Goal: Complete application form

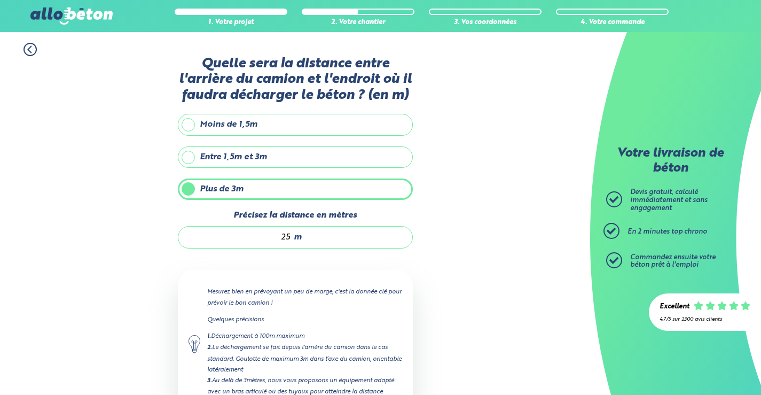
scroll to position [89, 0]
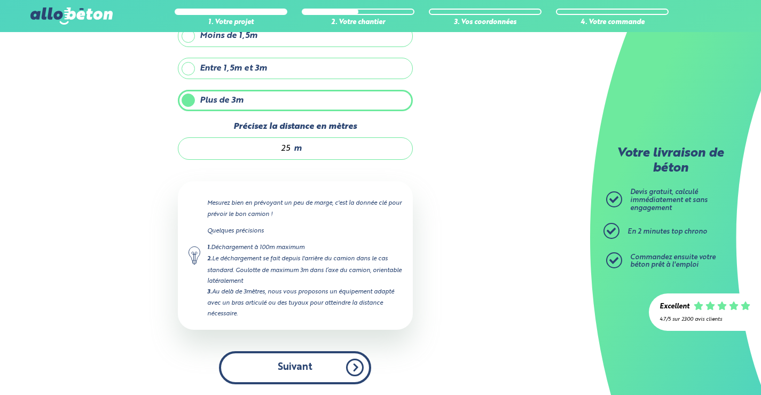
drag, startPoint x: 0, startPoint y: 0, endPoint x: 318, endPoint y: 365, distance: 484.5
click at [318, 365] on button "Suivant" at bounding box center [295, 367] width 152 height 33
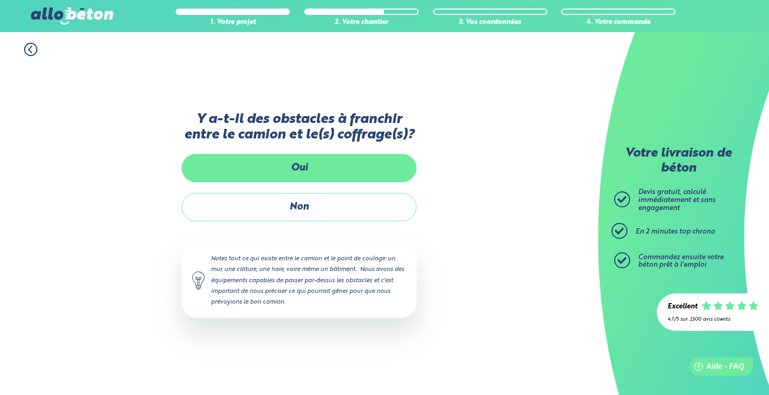
click at [294, 171] on label "Oui" at bounding box center [299, 168] width 235 height 28
click at [0, 0] on input "Oui" at bounding box center [0, 0] width 0 height 0
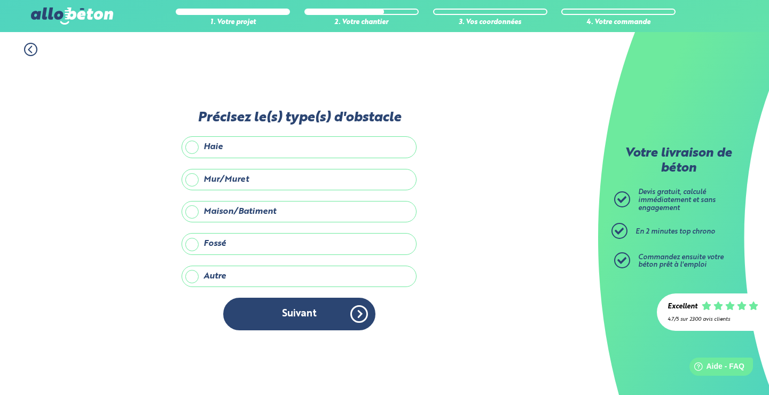
click at [216, 142] on label "Haie" at bounding box center [299, 146] width 235 height 21
click at [0, 0] on input "Haie" at bounding box center [0, 0] width 0 height 0
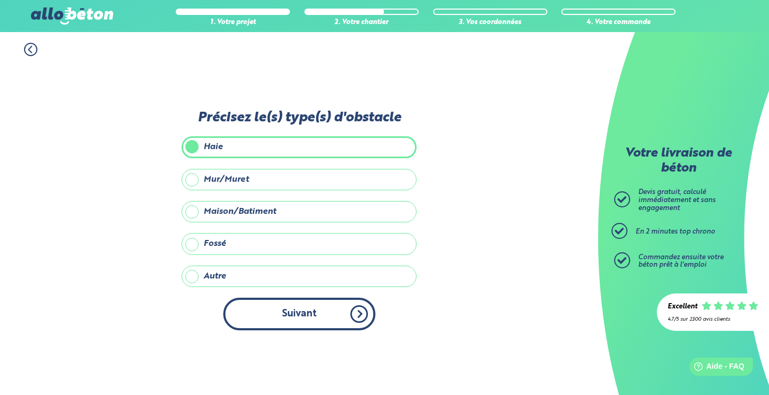
click at [300, 311] on button "Suivant" at bounding box center [299, 313] width 152 height 33
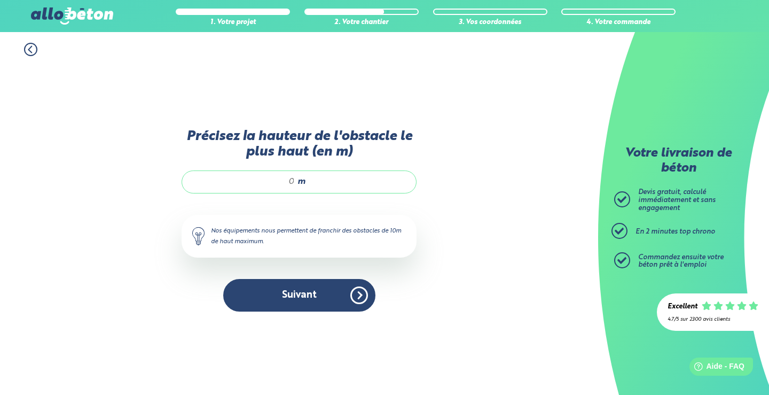
click at [277, 181] on input "Précisez la hauteur de l'obstacle le plus haut (en m)" at bounding box center [244, 181] width 102 height 11
drag, startPoint x: 284, startPoint y: 180, endPoint x: 293, endPoint y: 183, distance: 9.0
click at [293, 182] on input "Précisez la hauteur de l'obstacle le plus haut (en m)" at bounding box center [244, 181] width 102 height 11
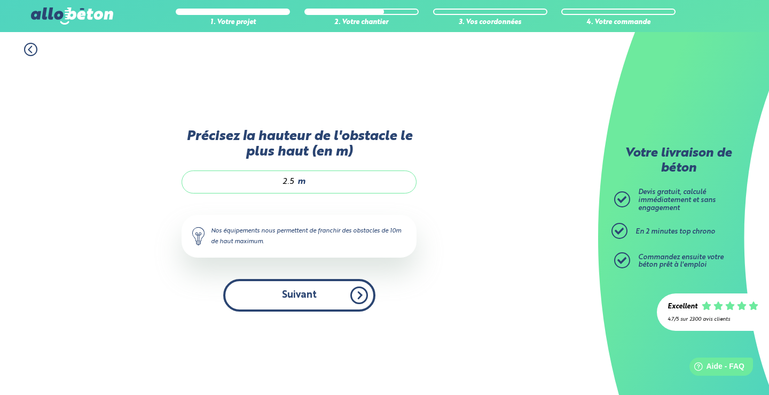
type input "2.5"
click at [299, 296] on button "Suivant" at bounding box center [299, 295] width 152 height 33
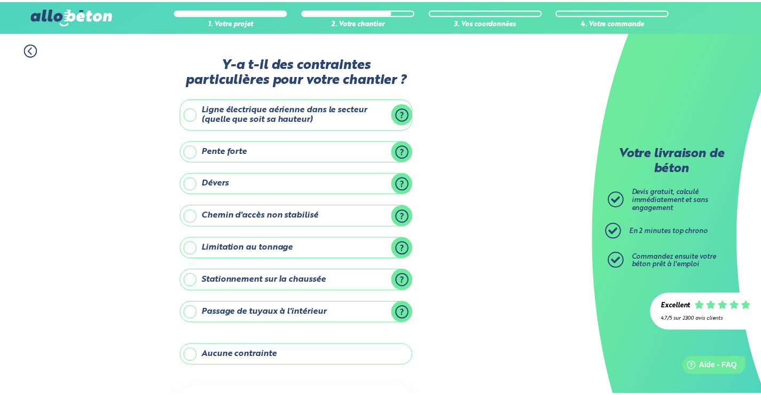
scroll to position [100, 0]
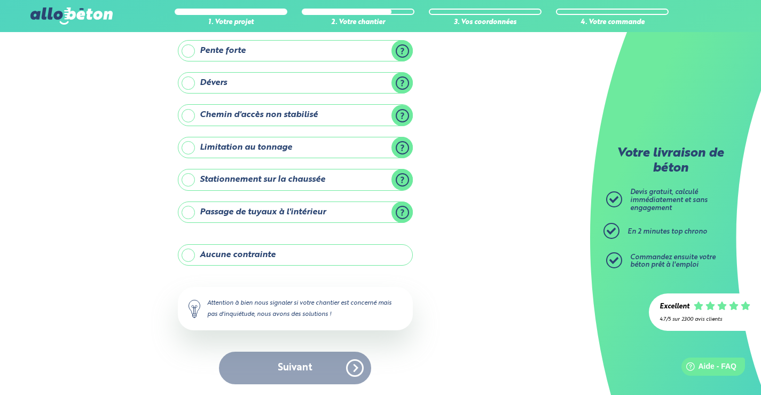
click at [223, 178] on label "Stationnement sur la chaussée" at bounding box center [295, 179] width 235 height 21
click at [0, 0] on input "Stationnement sur la chaussée" at bounding box center [0, 0] width 0 height 0
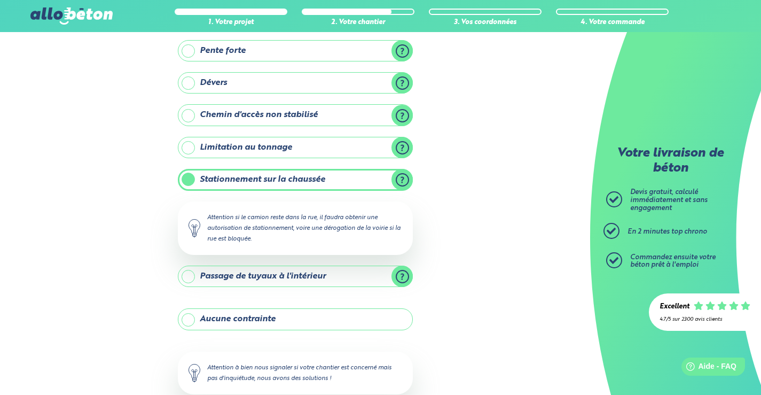
click at [193, 177] on label "Stationnement sur la chaussée" at bounding box center [295, 179] width 235 height 21
click at [0, 0] on input "Stationnement sur la chaussée" at bounding box center [0, 0] width 0 height 0
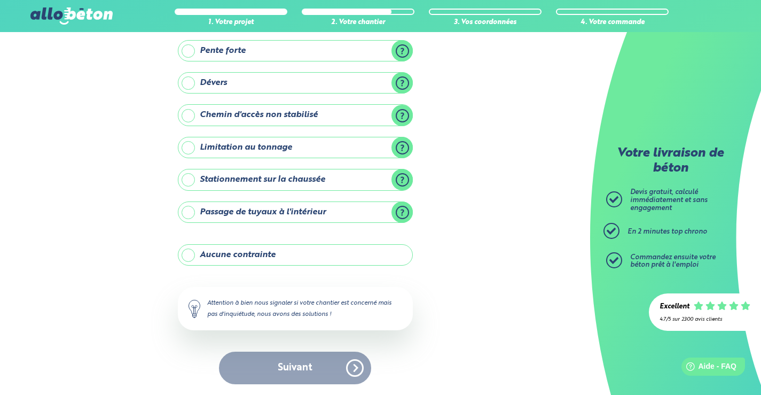
drag, startPoint x: 223, startPoint y: 256, endPoint x: 230, endPoint y: 257, distance: 7.0
click at [223, 256] on label "Aucune contrainte" at bounding box center [295, 254] width 235 height 21
click at [0, 0] on input "Aucune contrainte" at bounding box center [0, 0] width 0 height 0
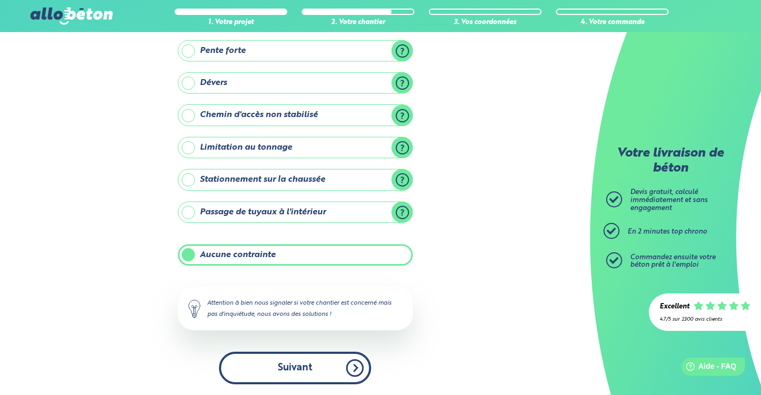
click at [317, 359] on button "Suivant" at bounding box center [295, 367] width 152 height 33
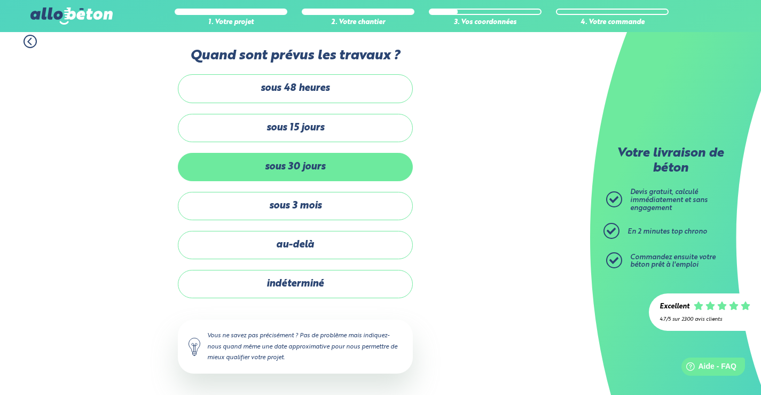
click at [303, 169] on label "sous 30 jours" at bounding box center [295, 167] width 235 height 28
click at [0, 0] on input "sous 30 jours" at bounding box center [0, 0] width 0 height 0
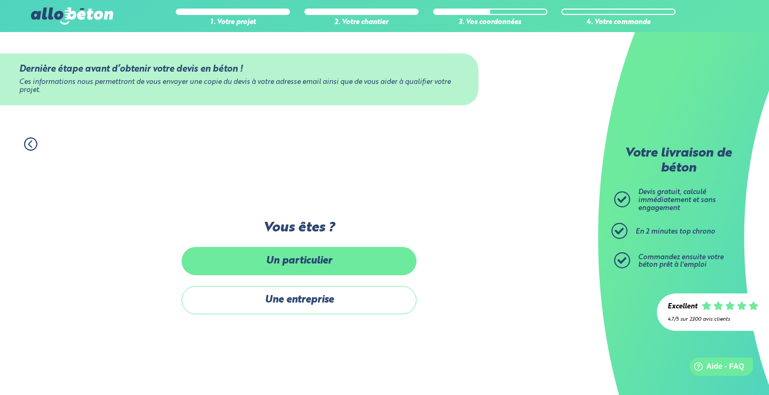
click at [331, 268] on label "Un particulier" at bounding box center [299, 261] width 235 height 28
click at [0, 0] on input "Un particulier" at bounding box center [0, 0] width 0 height 0
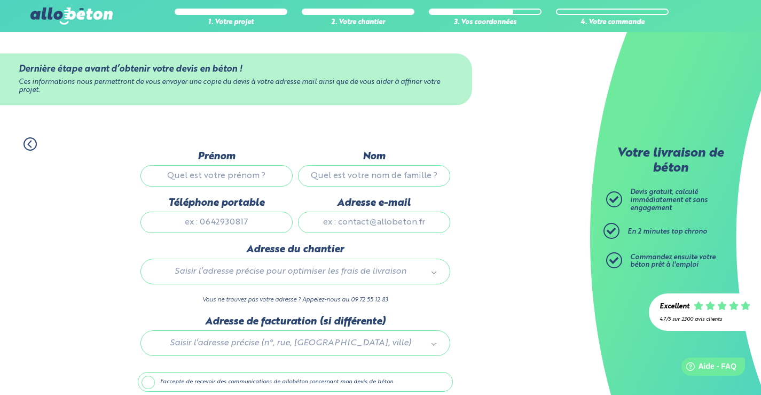
click at [222, 178] on input "Prénom" at bounding box center [216, 175] width 152 height 21
type input "[PERSON_NAME]"
type input "guey"
type input "0662532415"
